Goal: Transaction & Acquisition: Download file/media

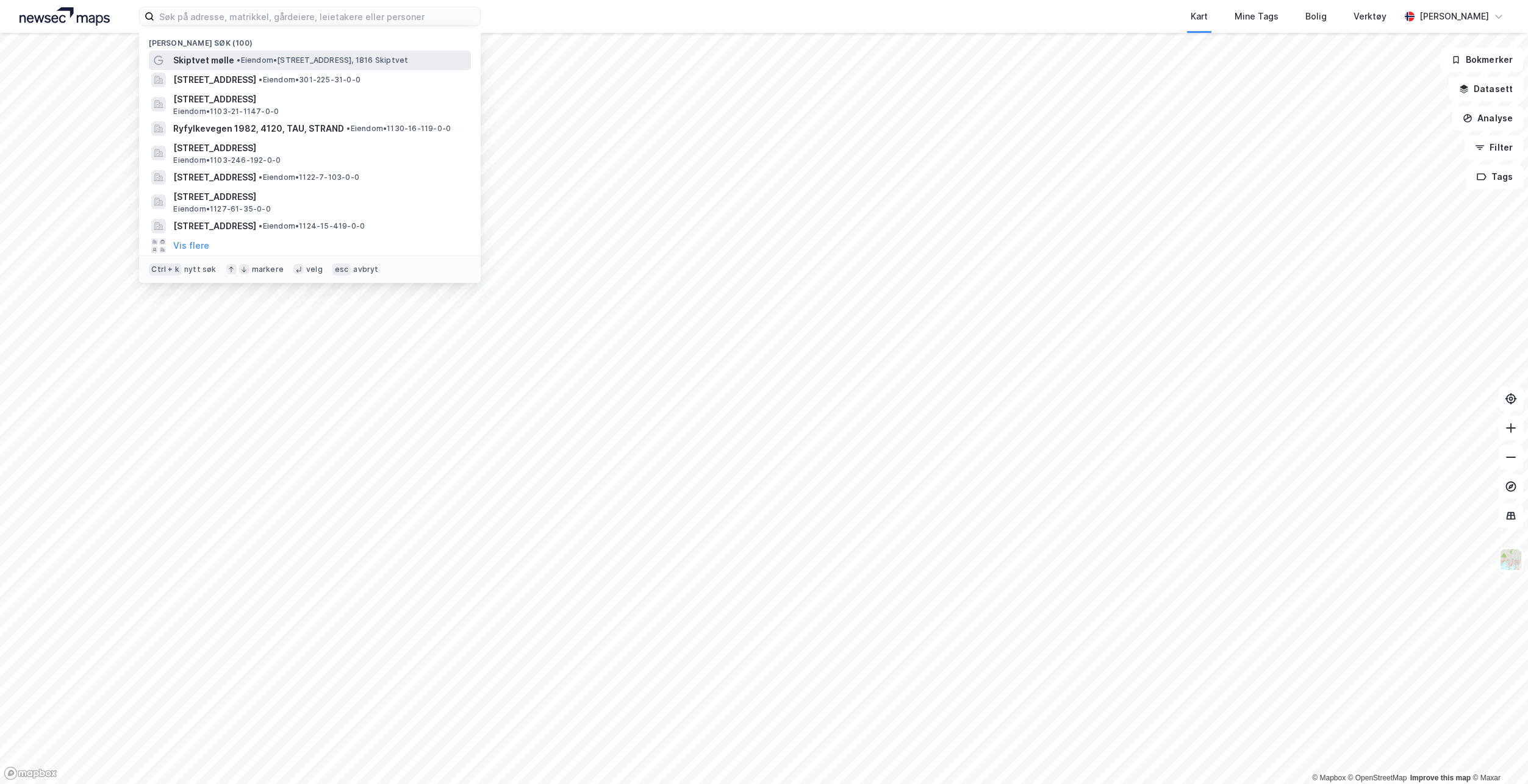
click at [237, 61] on span "•" at bounding box center [238, 60] width 3 height 9
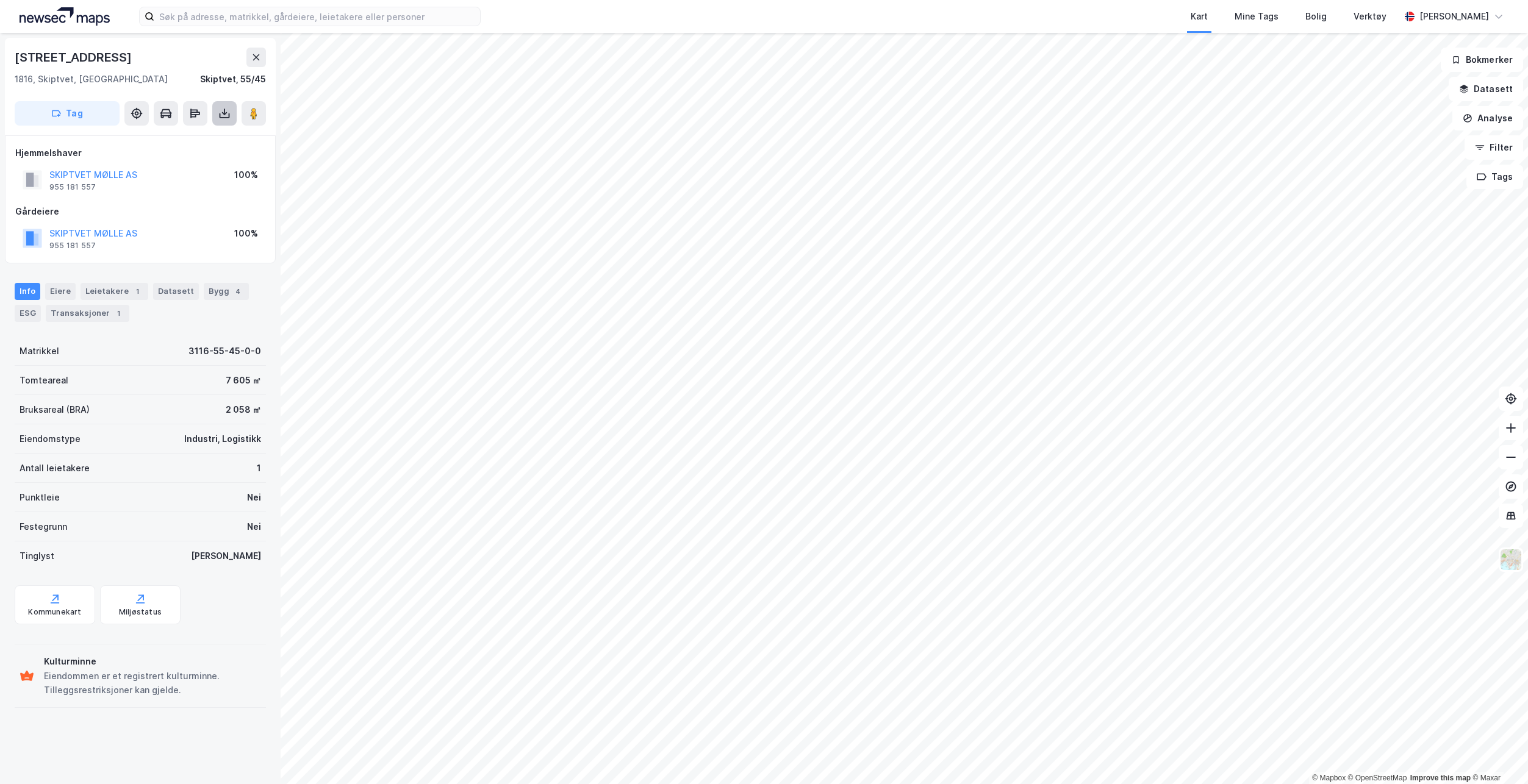
click at [219, 109] on icon at bounding box center [224, 113] width 12 height 12
click at [224, 134] on div "Last ned grunnbok" at bounding box center [172, 138] width 130 height 20
